Goal: Task Accomplishment & Management: Use online tool/utility

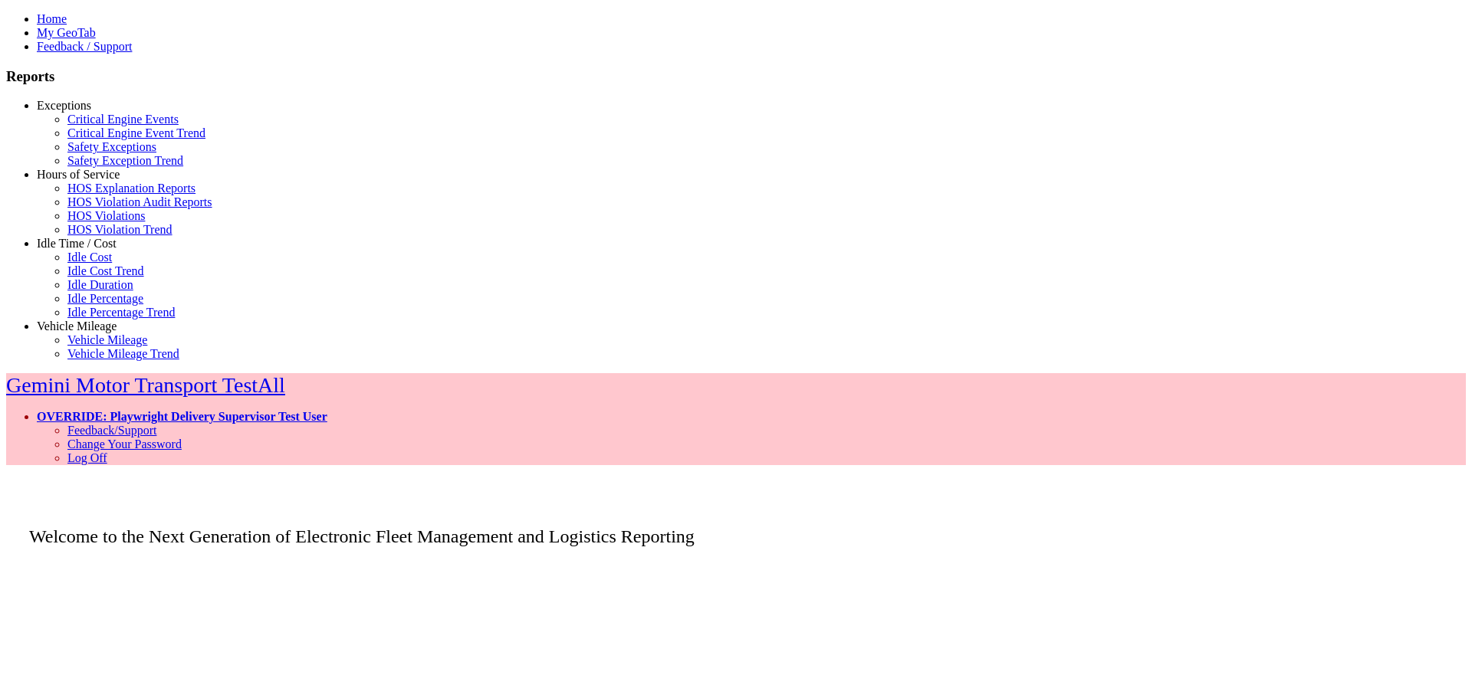
click at [58, 181] on link "Hours of Service" at bounding box center [78, 174] width 83 height 13
click at [77, 195] on link "HOS Explanation Reports" at bounding box center [131, 188] width 128 height 13
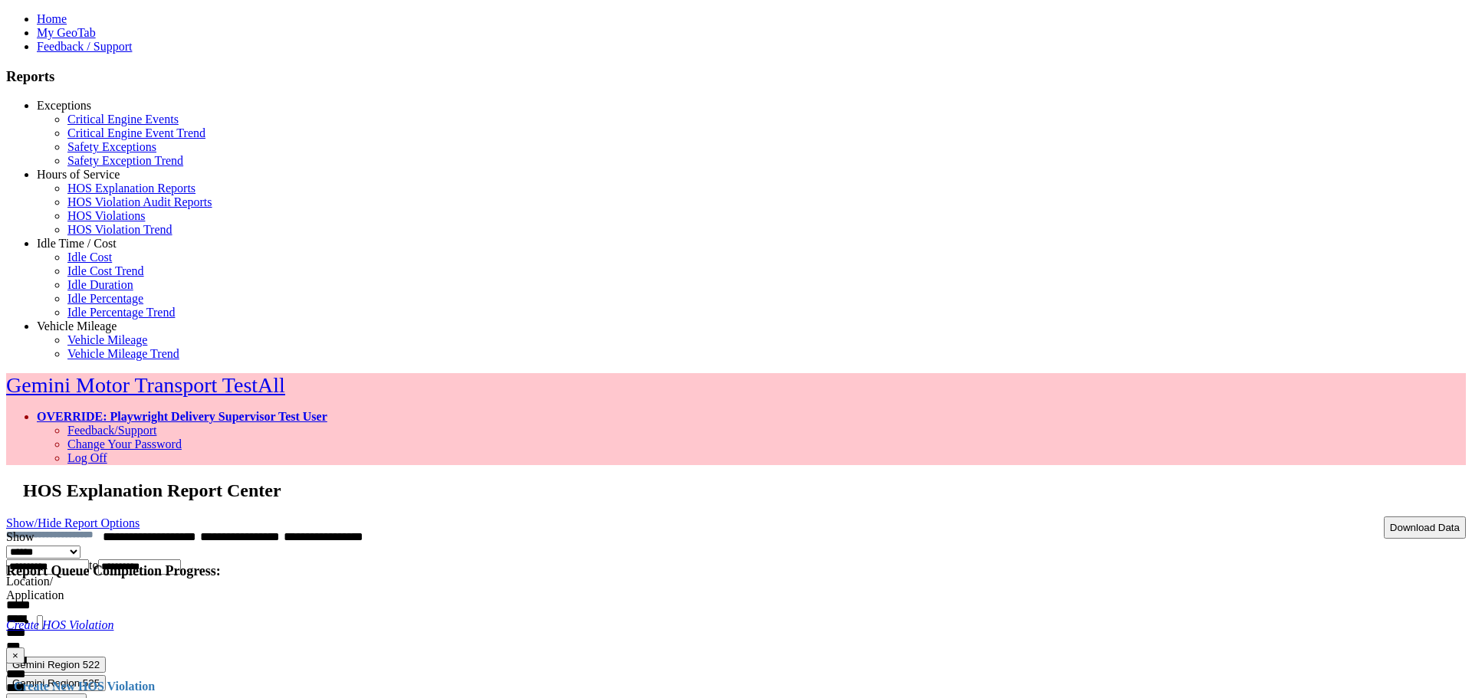
click at [140, 513] on link "Show/Hide Report Options" at bounding box center [72, 523] width 133 height 21
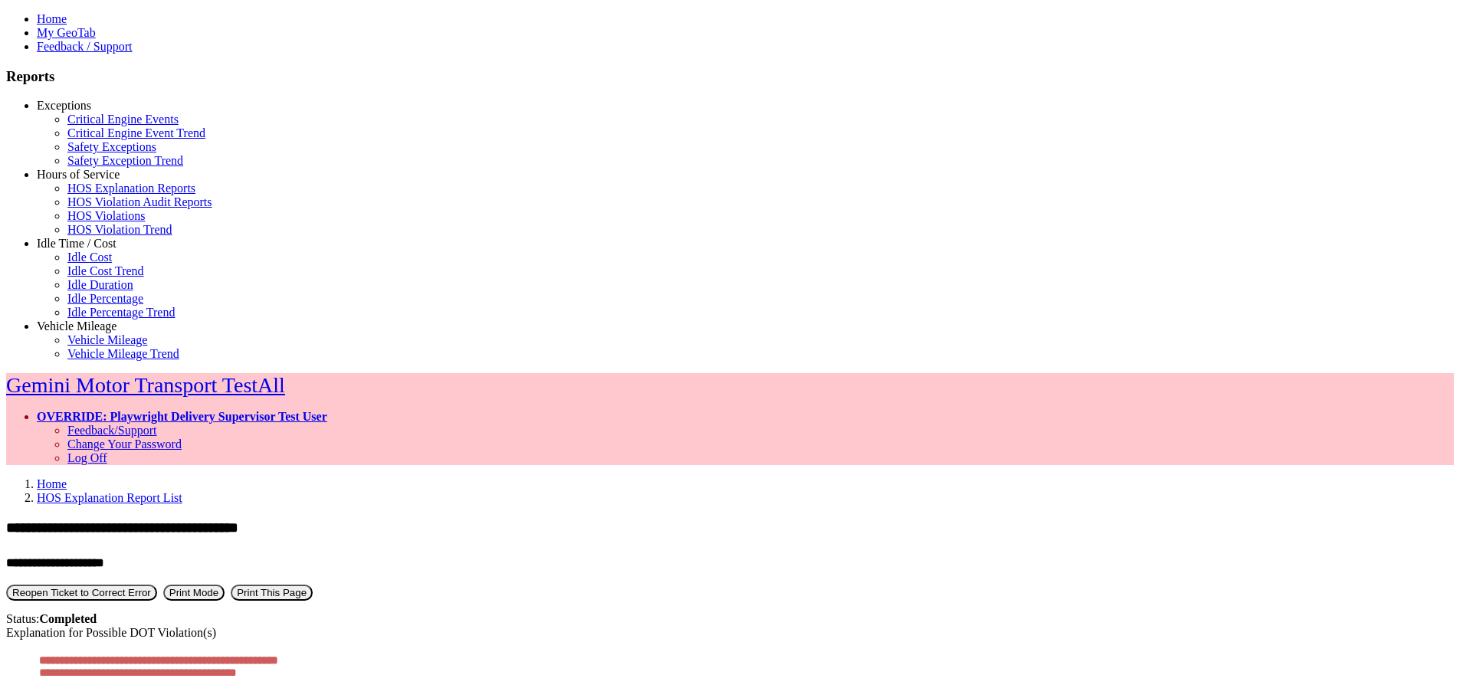
click at [225, 585] on button "Print Mode" at bounding box center [193, 593] width 61 height 16
click at [64, 585] on button "Edit Mode" at bounding box center [35, 593] width 58 height 16
click at [327, 410] on link "OVERRIDE: Playwright Delivery Supervisor Test User" at bounding box center [182, 416] width 291 height 13
click at [107, 452] on link "Log Off" at bounding box center [87, 458] width 40 height 13
